Goal: Navigation & Orientation: Understand site structure

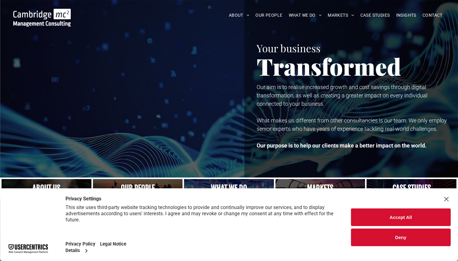
drag, startPoint x: 395, startPoint y: 2, endPoint x: 392, endPoint y: 218, distance: 216.6
click at [392, 218] on button "Accept All" at bounding box center [401, 217] width 100 height 18
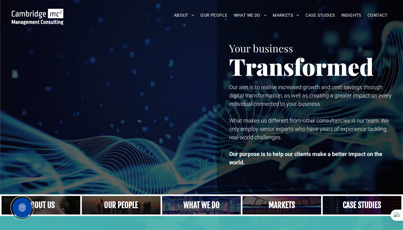
drag, startPoint x: 24, startPoint y: 204, endPoint x: 20, endPoint y: 223, distance: 19.3
